Goal: Information Seeking & Learning: Learn about a topic

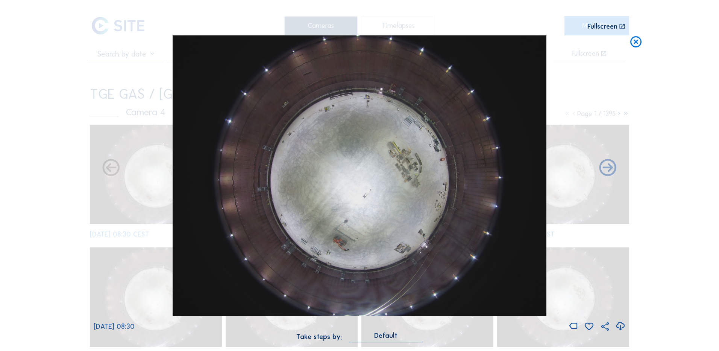
click at [640, 43] on icon at bounding box center [636, 42] width 14 height 14
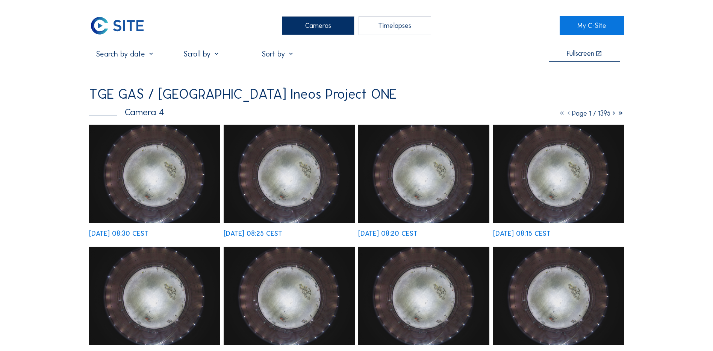
click at [325, 26] on div "Cameras" at bounding box center [318, 25] width 73 height 19
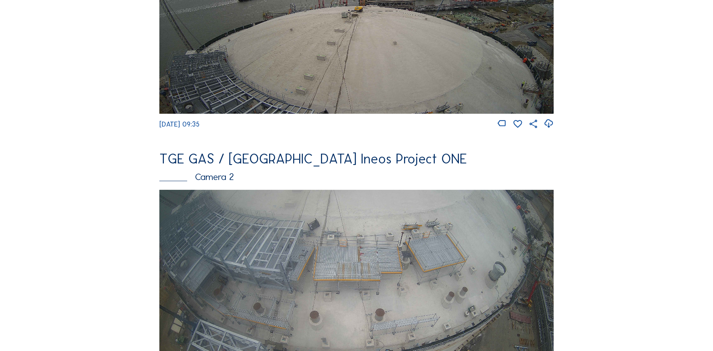
scroll to position [226, 0]
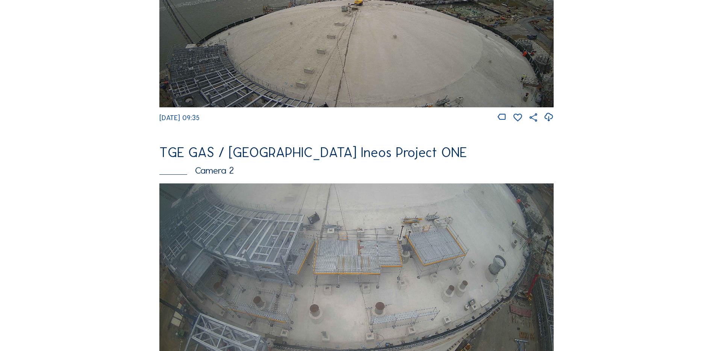
click at [335, 247] on img at bounding box center [356, 294] width 395 height 222
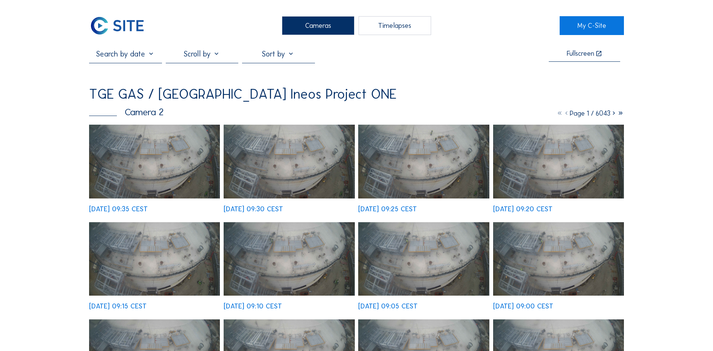
click at [107, 175] on img at bounding box center [154, 161] width 131 height 74
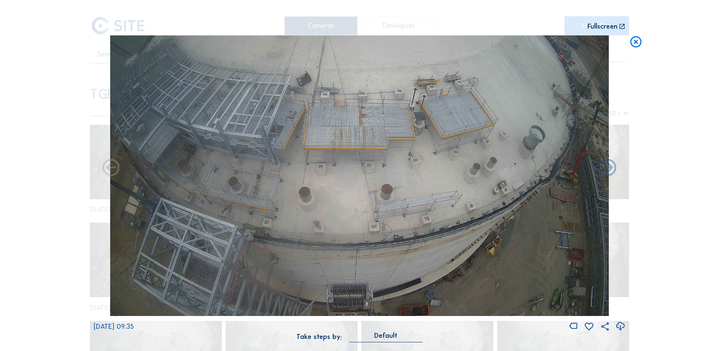
click at [619, 326] on icon at bounding box center [620, 326] width 10 height 12
click at [636, 42] on icon at bounding box center [636, 42] width 14 height 14
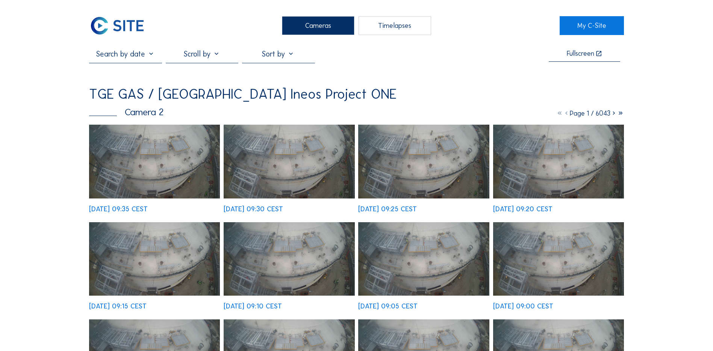
click at [316, 22] on div "Cameras" at bounding box center [318, 25] width 73 height 19
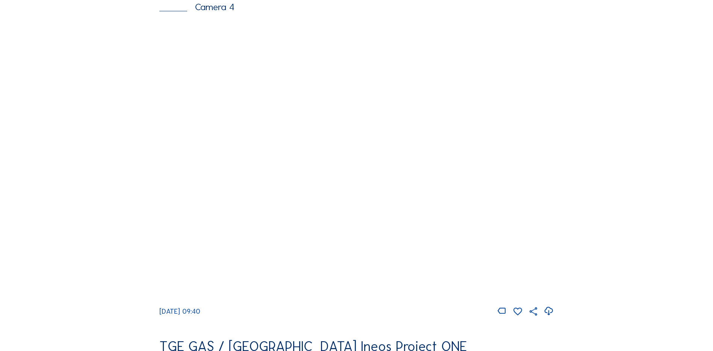
scroll to position [715, 0]
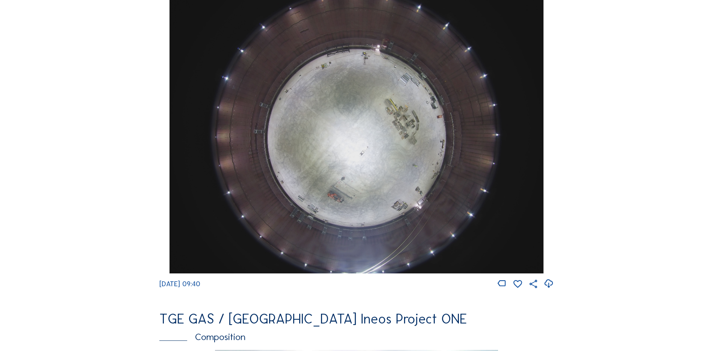
click at [352, 138] on img at bounding box center [357, 132] width 374 height 281
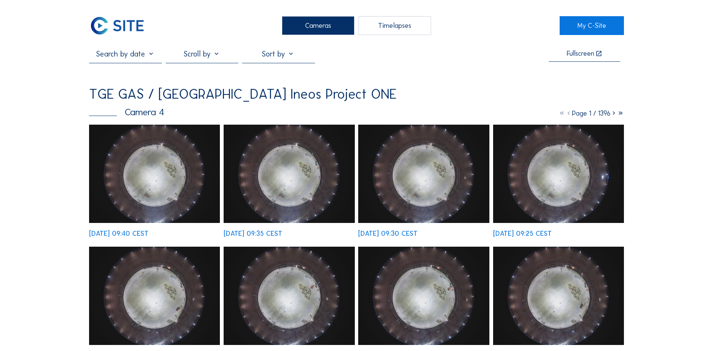
click at [166, 164] on img at bounding box center [154, 173] width 131 height 98
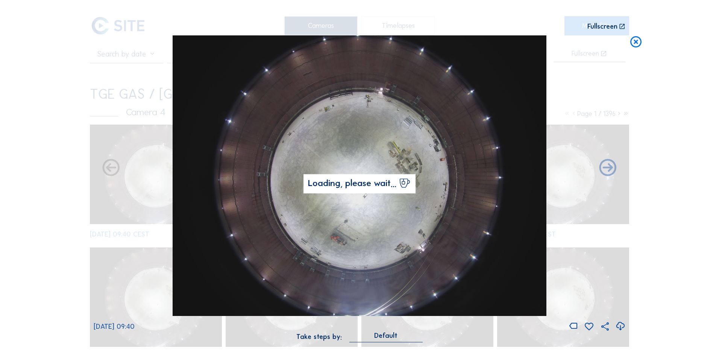
click at [621, 325] on icon at bounding box center [620, 326] width 10 height 12
click at [55, 195] on div "Scroll to travel through time | Press 'Alt' Button + Scroll to Zoom | Click and…" at bounding box center [359, 175] width 719 height 351
click at [639, 42] on icon at bounding box center [636, 42] width 14 height 14
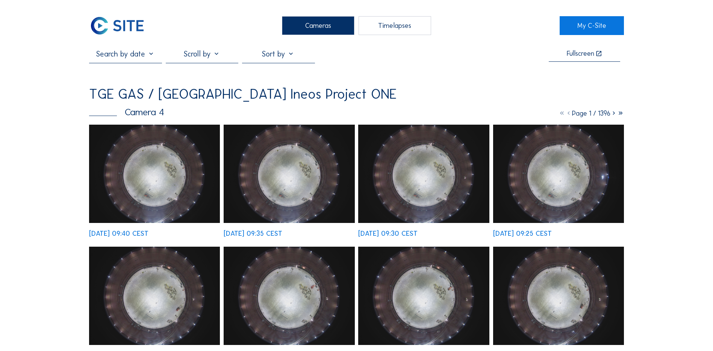
click at [317, 24] on div "Cameras" at bounding box center [318, 25] width 73 height 19
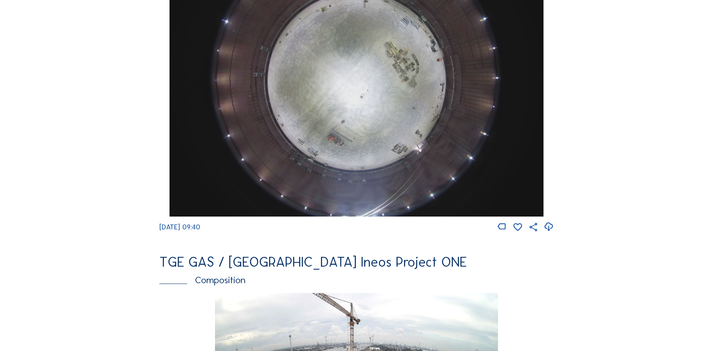
scroll to position [903, 0]
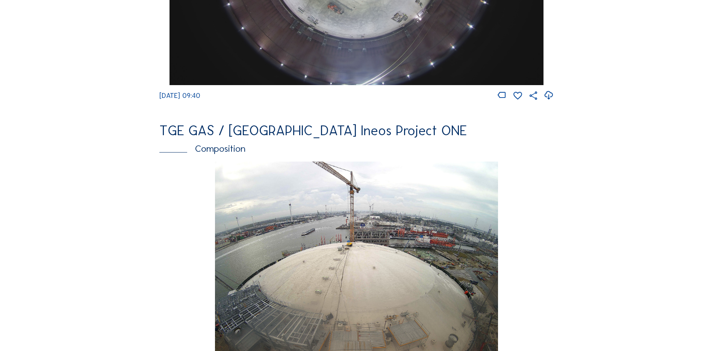
click at [354, 255] on img at bounding box center [356, 301] width 283 height 281
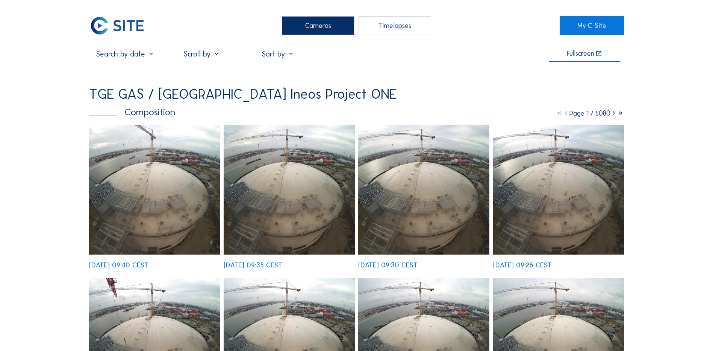
click at [132, 211] on img at bounding box center [154, 189] width 131 height 130
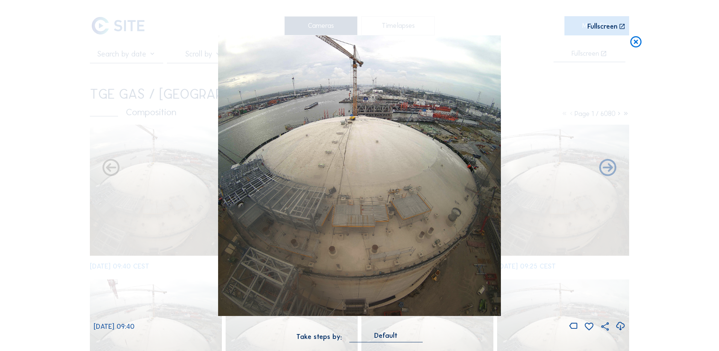
click at [621, 327] on icon at bounding box center [620, 326] width 10 height 12
click at [77, 178] on div "Scroll to travel through time | Press 'Alt' Button + Scroll to Zoom | Click and…" at bounding box center [359, 175] width 719 height 351
click at [636, 44] on icon at bounding box center [636, 42] width 14 height 14
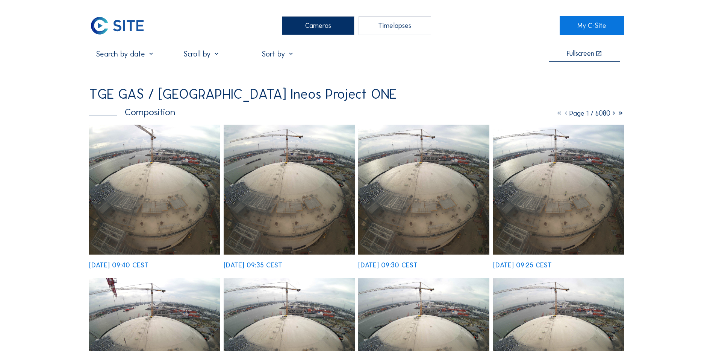
click at [320, 22] on div "Cameras" at bounding box center [318, 25] width 73 height 19
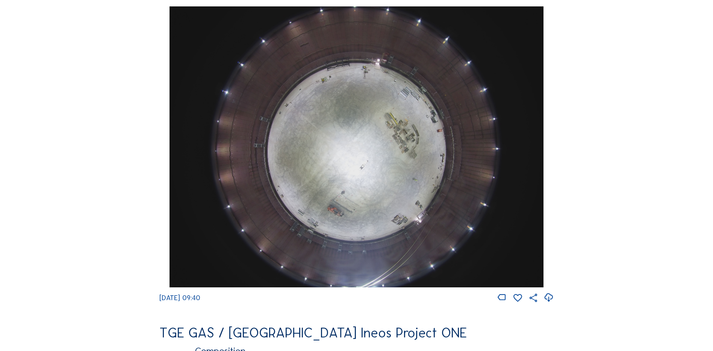
scroll to position [715, 0]
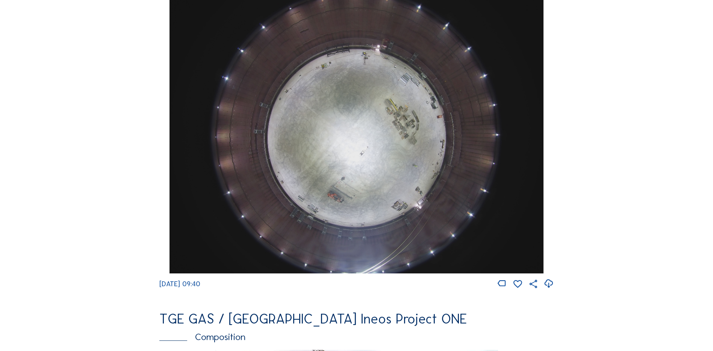
click at [349, 145] on img at bounding box center [357, 132] width 374 height 281
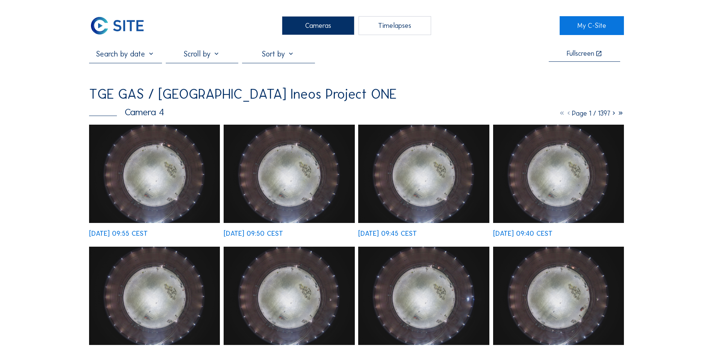
click at [305, 29] on div "Cameras" at bounding box center [318, 25] width 73 height 19
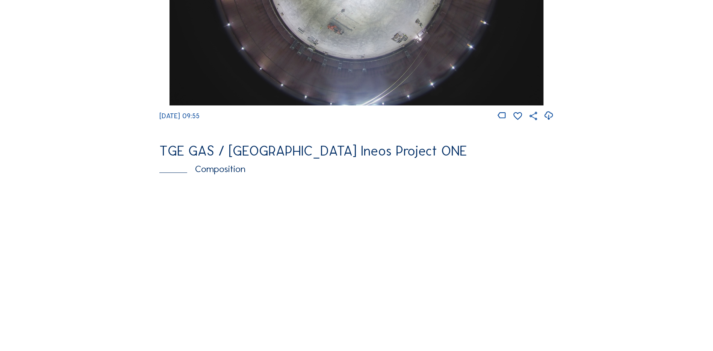
scroll to position [1016, 0]
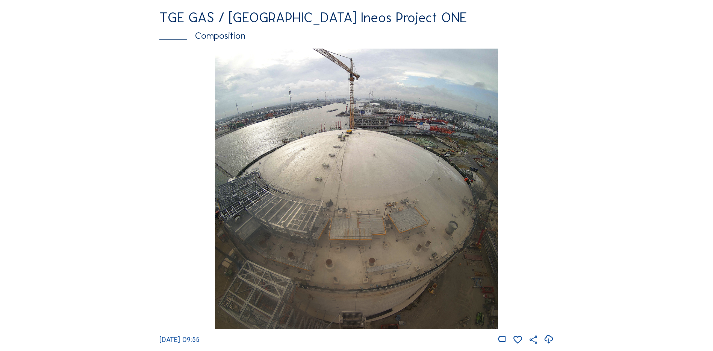
click at [392, 199] on img at bounding box center [356, 189] width 283 height 281
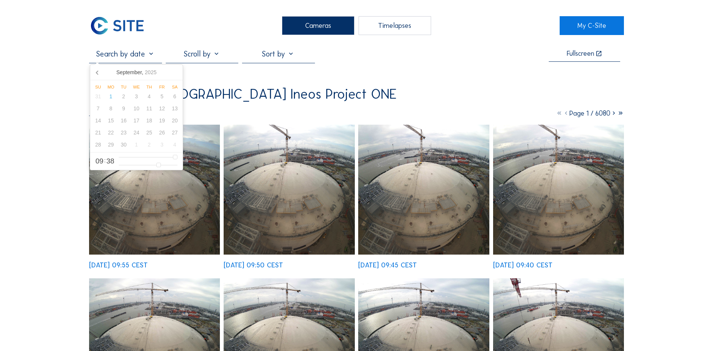
click at [148, 55] on input "text" at bounding box center [125, 53] width 73 height 9
type input "8"
type input "01/09/2025 07:38"
type input "7"
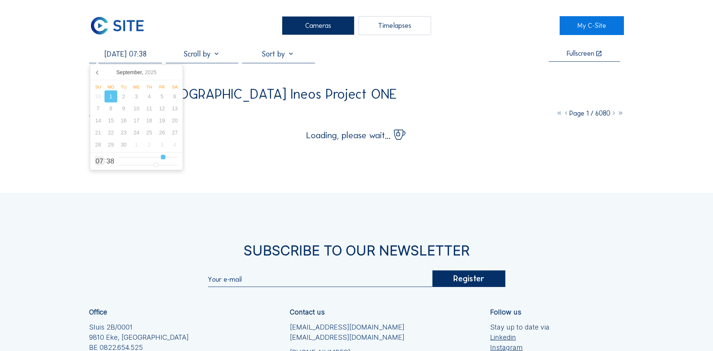
type input "01/09/2025 06:38"
drag, startPoint x: 174, startPoint y: 159, endPoint x: 159, endPoint y: 158, distance: 15.4
type input "6"
click at [159, 158] on input "range" at bounding box center [148, 157] width 59 height 6
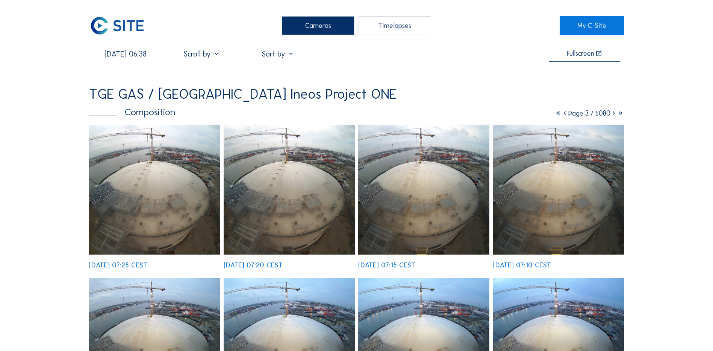
click at [164, 197] on img at bounding box center [154, 189] width 131 height 130
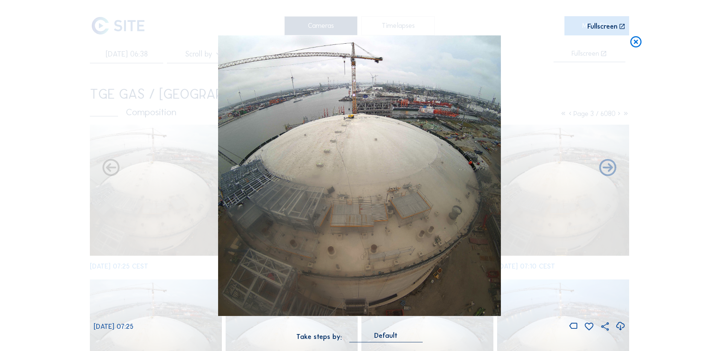
click at [641, 41] on icon at bounding box center [636, 42] width 14 height 14
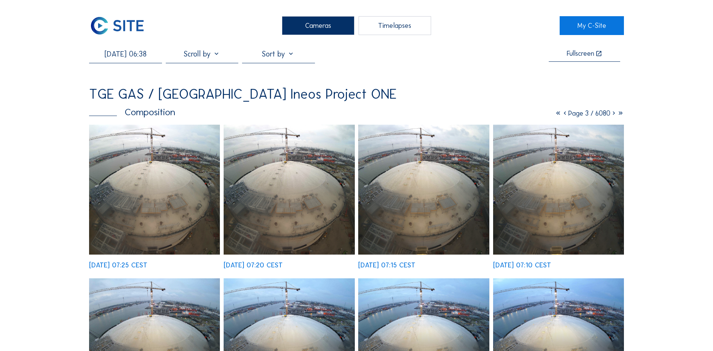
click at [319, 27] on div "Cameras" at bounding box center [318, 25] width 73 height 19
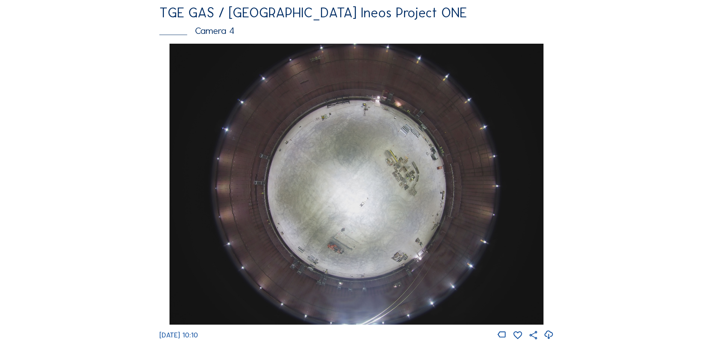
scroll to position [677, 0]
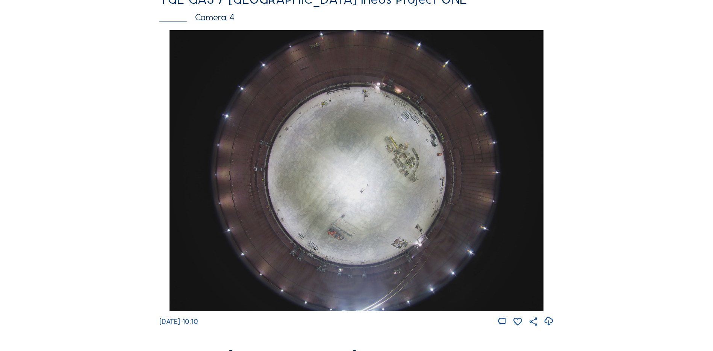
click at [363, 161] on img at bounding box center [357, 170] width 374 height 281
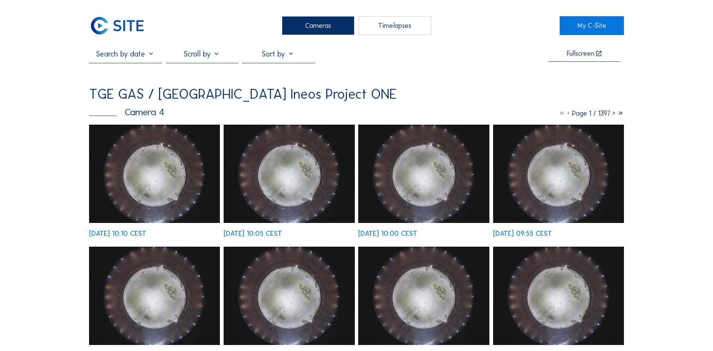
click at [169, 175] on img at bounding box center [154, 173] width 131 height 98
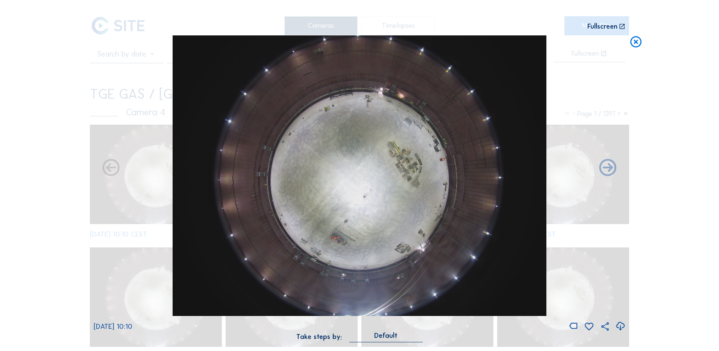
click at [634, 45] on icon at bounding box center [636, 42] width 14 height 14
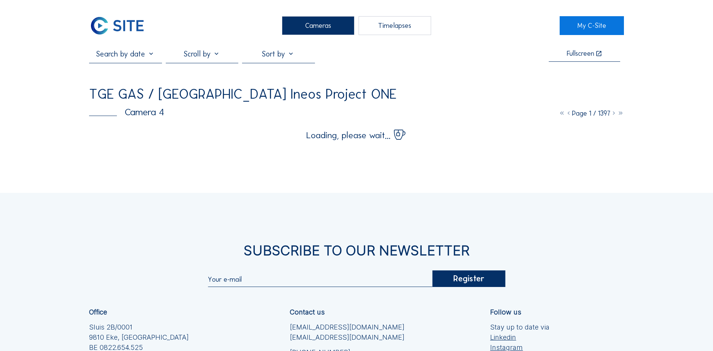
click at [324, 26] on div "Cameras" at bounding box center [318, 25] width 73 height 19
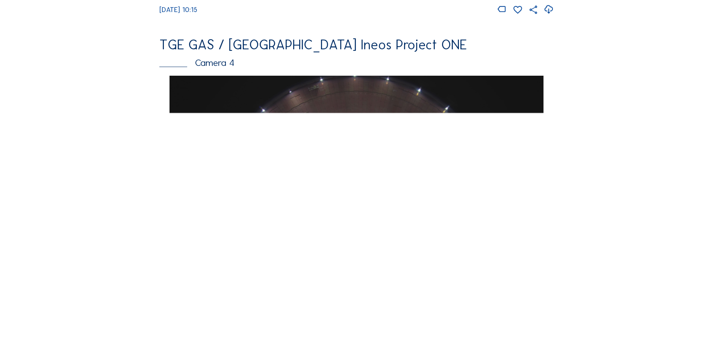
scroll to position [632, 0]
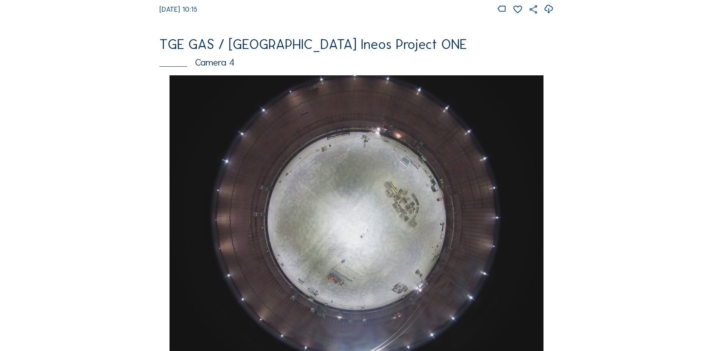
click at [354, 185] on img at bounding box center [357, 215] width 374 height 281
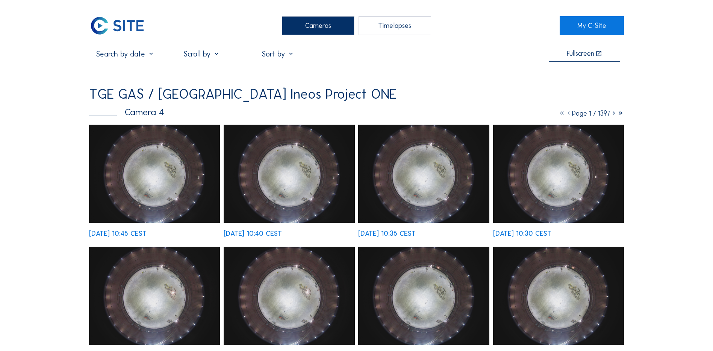
click at [143, 157] on img at bounding box center [154, 173] width 131 height 98
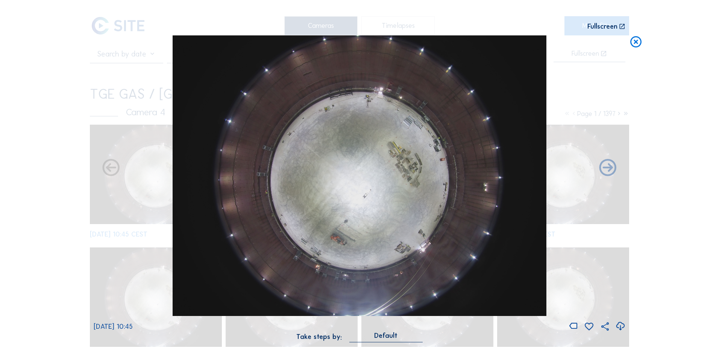
click at [618, 325] on icon at bounding box center [620, 326] width 10 height 12
click at [664, 252] on div "Scroll to travel through time | Press 'Alt' Button + Scroll to Zoom | Click and…" at bounding box center [359, 175] width 719 height 351
click at [637, 44] on icon at bounding box center [636, 42] width 14 height 14
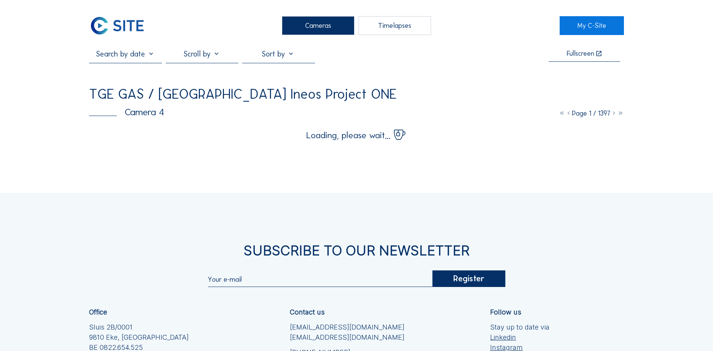
click at [306, 25] on div "Cameras" at bounding box center [318, 25] width 73 height 19
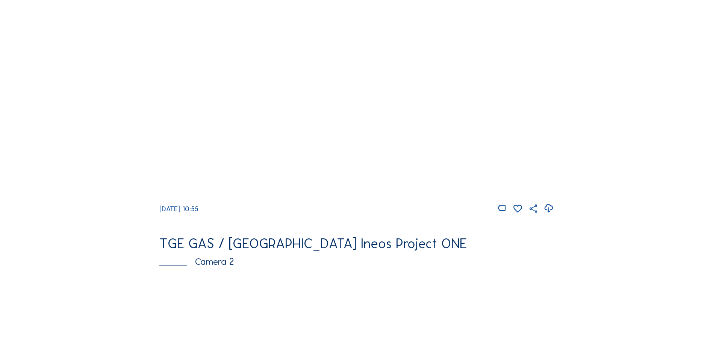
scroll to position [190, 0]
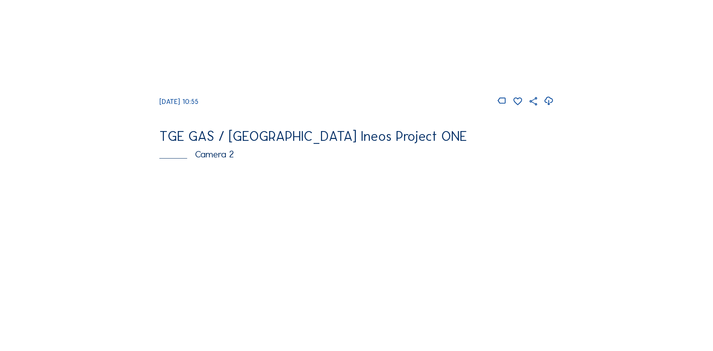
scroll to position [256, 0]
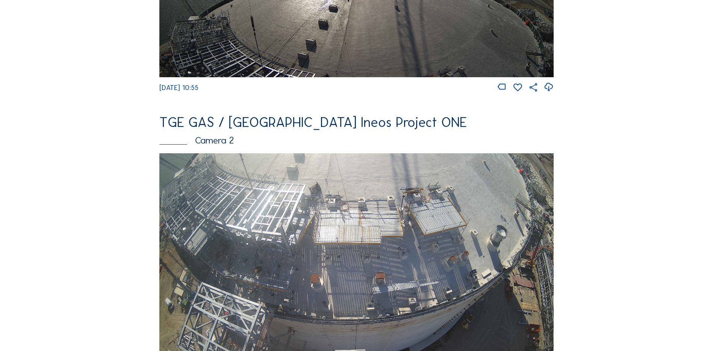
click at [335, 228] on img at bounding box center [356, 264] width 395 height 222
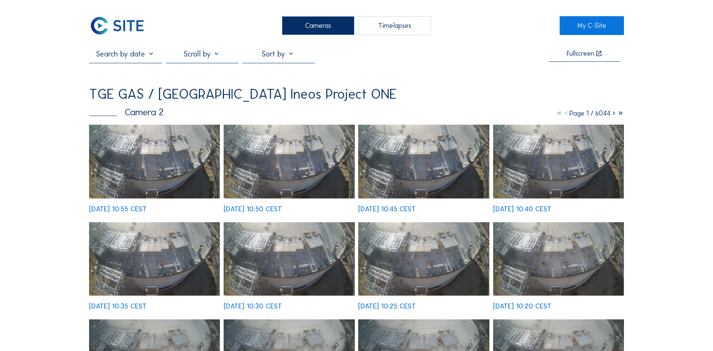
click at [137, 144] on img at bounding box center [154, 161] width 131 height 74
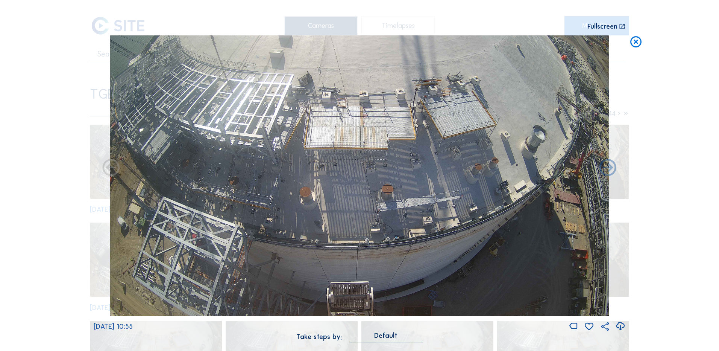
click at [621, 323] on icon at bounding box center [620, 326] width 10 height 12
drag, startPoint x: 38, startPoint y: 135, endPoint x: 47, endPoint y: 133, distance: 8.9
click at [38, 135] on div "Scroll to travel through time | Press 'Alt' Button + Scroll to Zoom | Click and…" at bounding box center [359, 175] width 719 height 351
click at [638, 40] on icon at bounding box center [636, 42] width 14 height 14
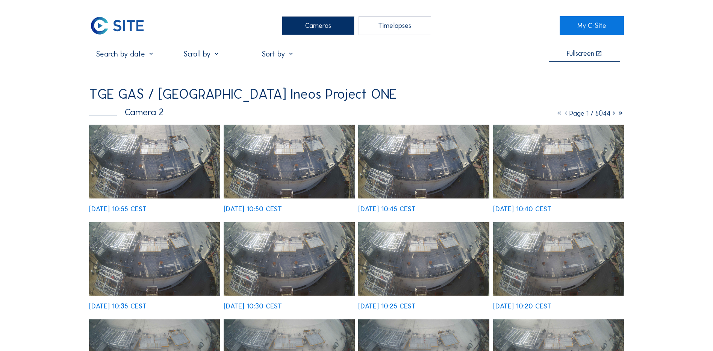
click at [328, 27] on div "Cameras" at bounding box center [318, 25] width 73 height 19
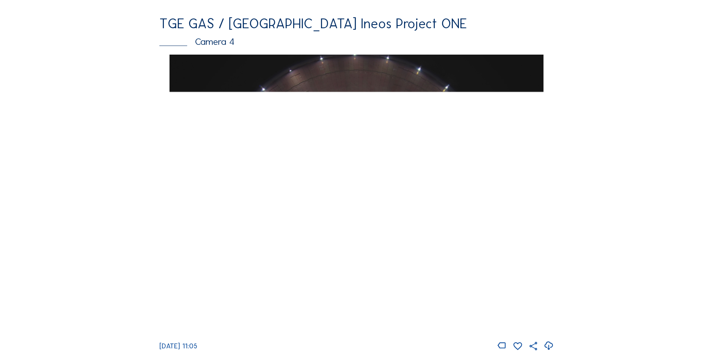
scroll to position [639, 0]
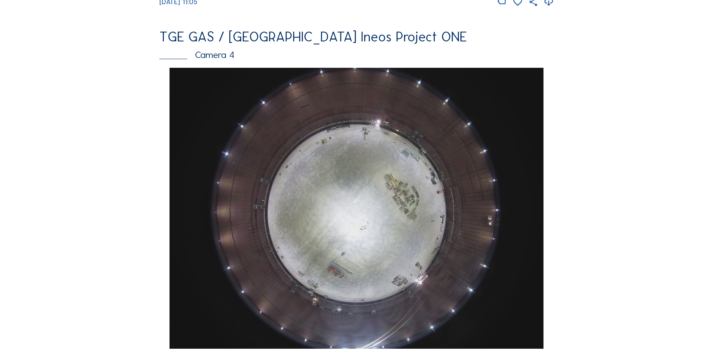
click at [359, 179] on img at bounding box center [357, 208] width 374 height 281
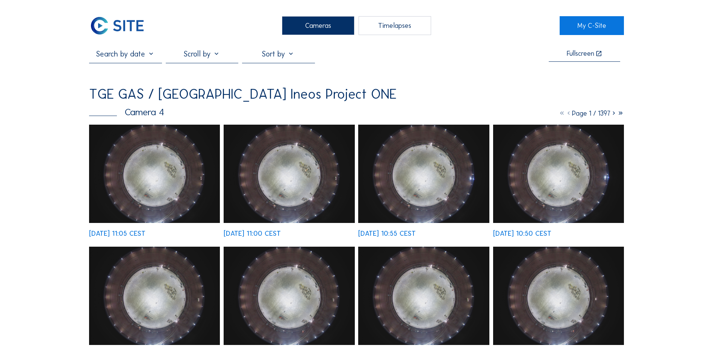
click at [153, 179] on img at bounding box center [154, 173] width 131 height 98
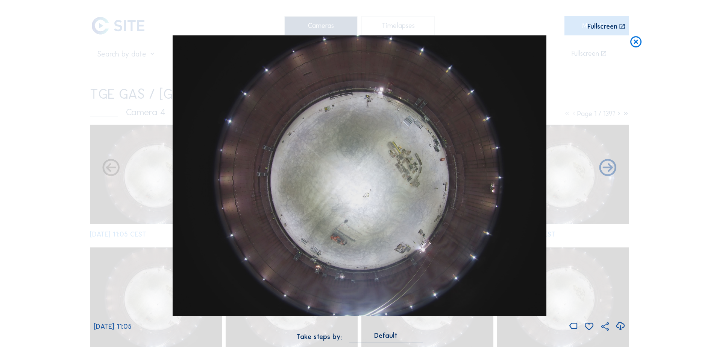
click at [620, 326] on icon at bounding box center [620, 326] width 10 height 12
click at [15, 244] on div "Scroll to travel through time | Press 'Alt' Button + Scroll to Zoom | Click and…" at bounding box center [359, 175] width 719 height 351
click at [633, 45] on icon at bounding box center [636, 42] width 14 height 14
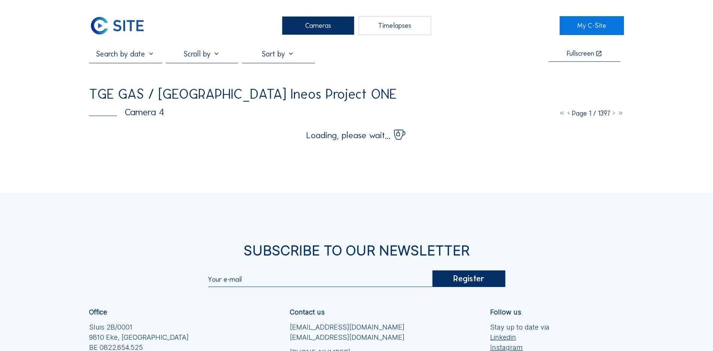
click at [313, 21] on div "Cameras" at bounding box center [318, 25] width 73 height 19
